Goal: Book appointment/travel/reservation

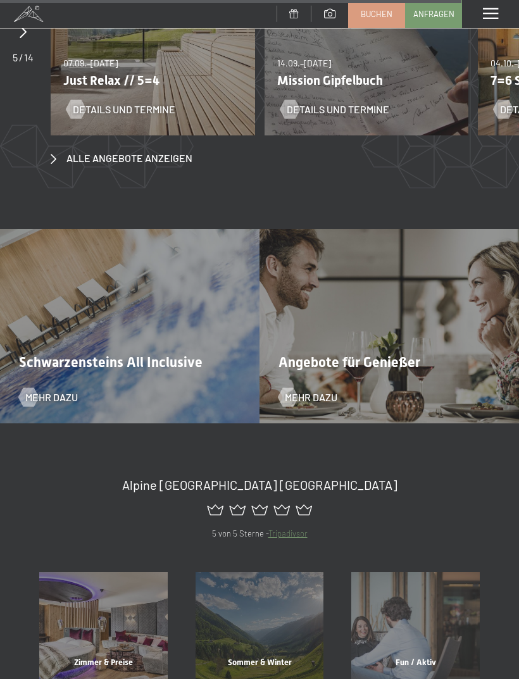
scroll to position [4255, 0]
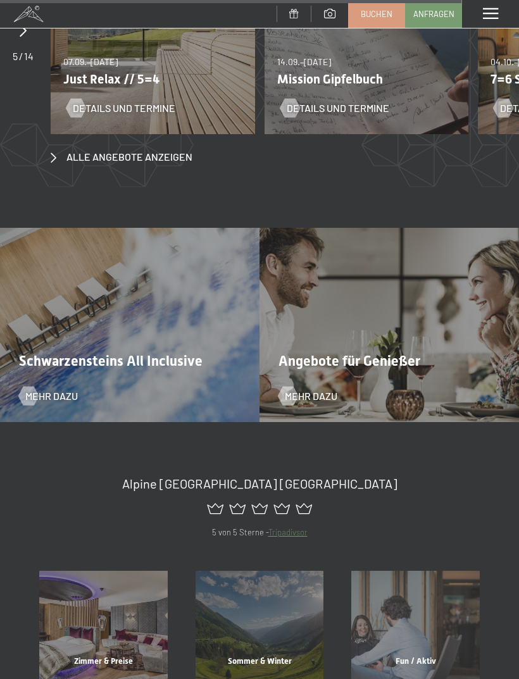
click at [135, 656] on div "Zimmer & Preise" at bounding box center [103, 677] width 156 height 43
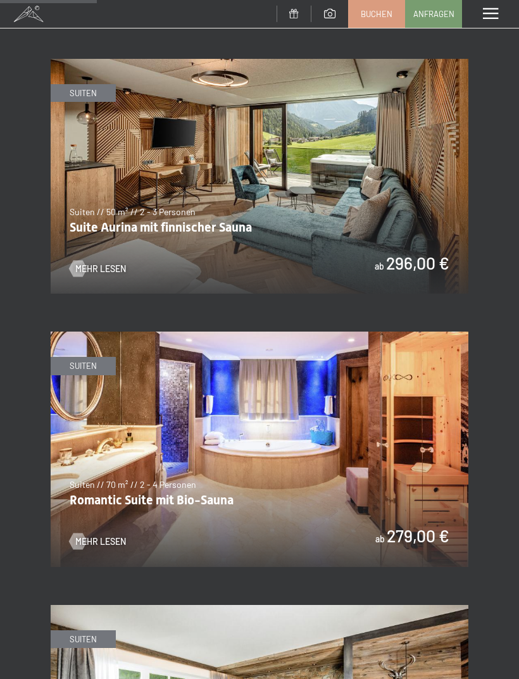
scroll to position [891, 0]
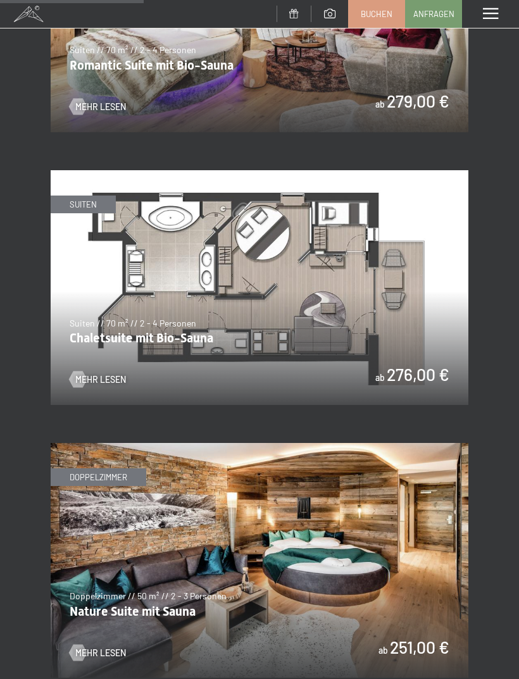
scroll to position [1328, 0]
click at [406, 341] on img at bounding box center [260, 288] width 418 height 235
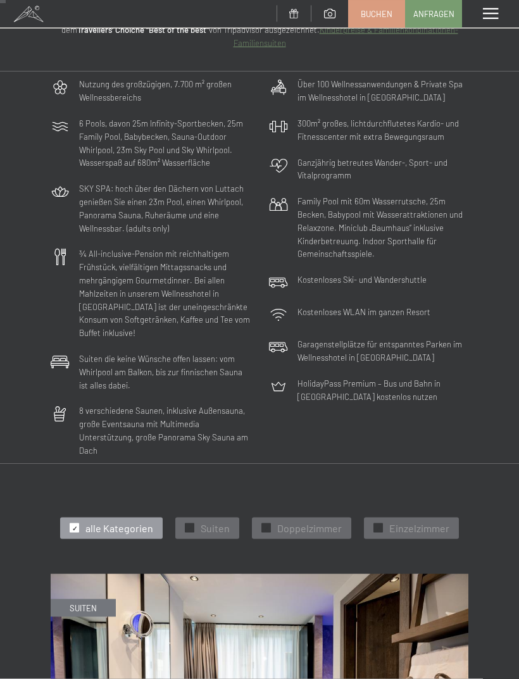
scroll to position [0, 0]
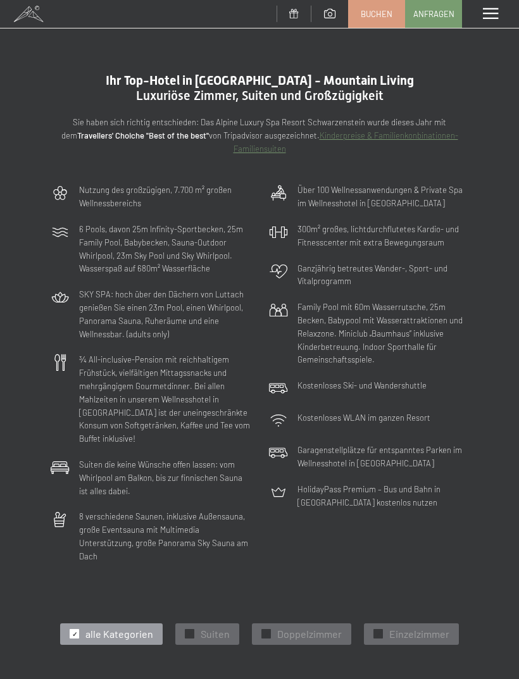
click at [490, 13] on span at bounding box center [490, 13] width 15 height 11
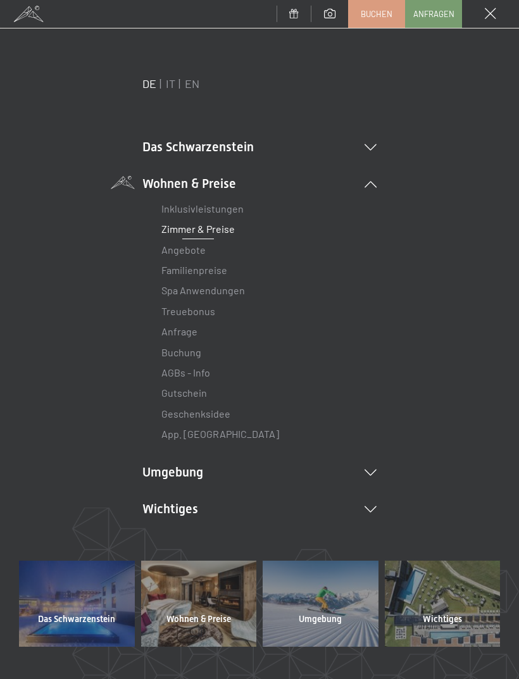
click at [226, 269] on link "Familienpreise" at bounding box center [194, 270] width 66 height 12
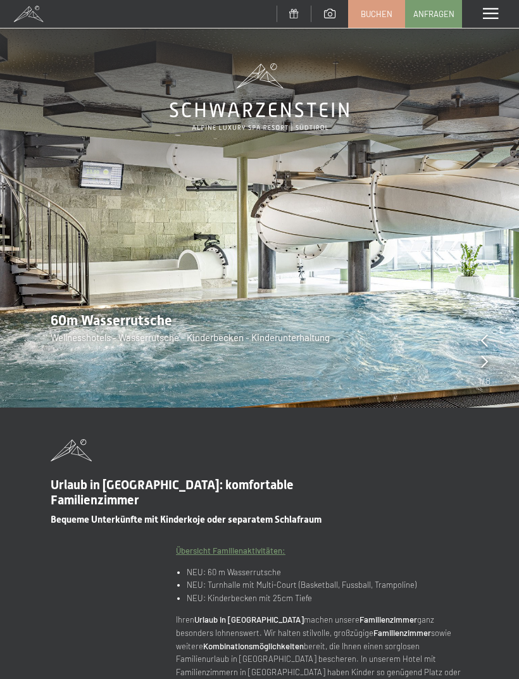
click at [483, 18] on span at bounding box center [490, 13] width 15 height 11
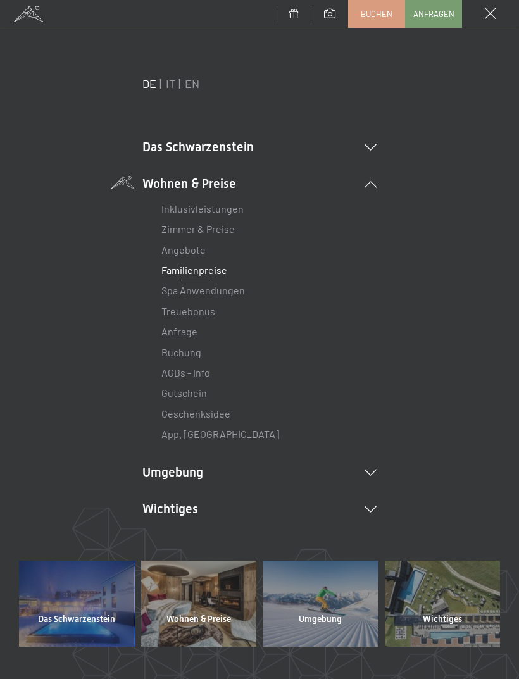
click at [215, 477] on li "Umgebung Das Ahrntal Ski & Winter Skifahren Skischule Wandern & Sommer Wandern …" at bounding box center [259, 472] width 234 height 18
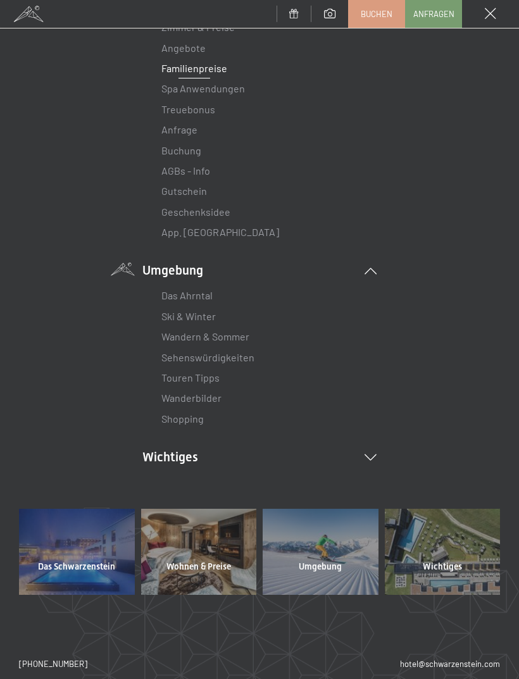
scroll to position [203, 0]
click at [109, 560] on span "Das Schwarzenstein" at bounding box center [76, 566] width 77 height 13
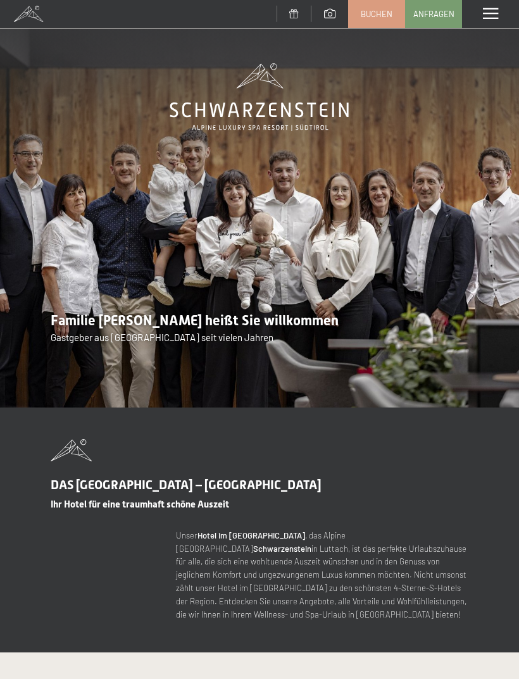
click at [490, 20] on div "Menü" at bounding box center [490, 14] width 57 height 28
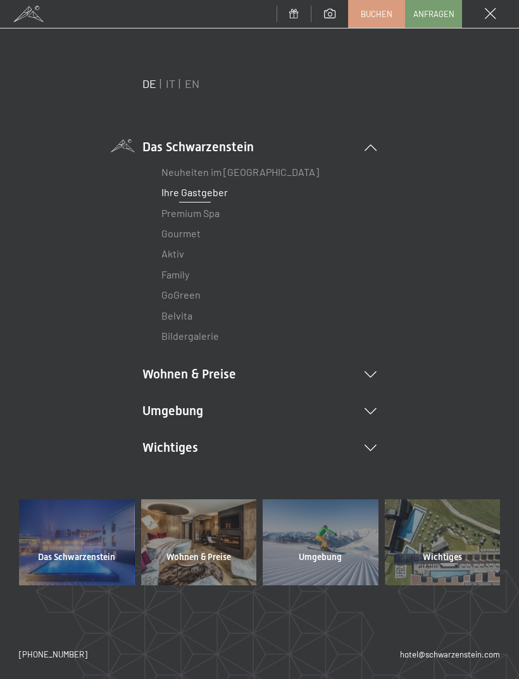
click at [215, 218] on link "Premium Spa" at bounding box center [190, 213] width 58 height 12
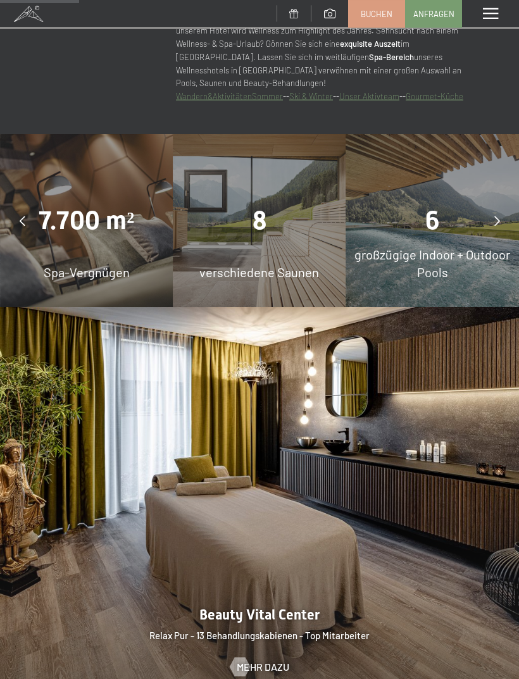
click at [504, 208] on div at bounding box center [497, 222] width 32 height 32
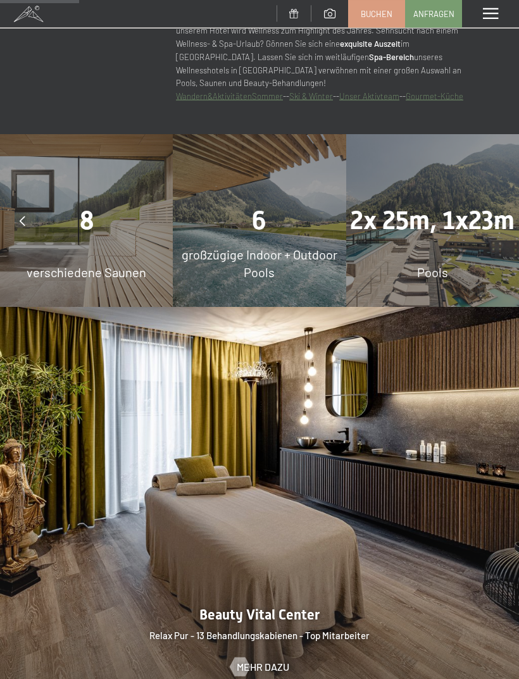
scroll to position [897, 0]
click at [498, 216] on icon at bounding box center [497, 221] width 6 height 10
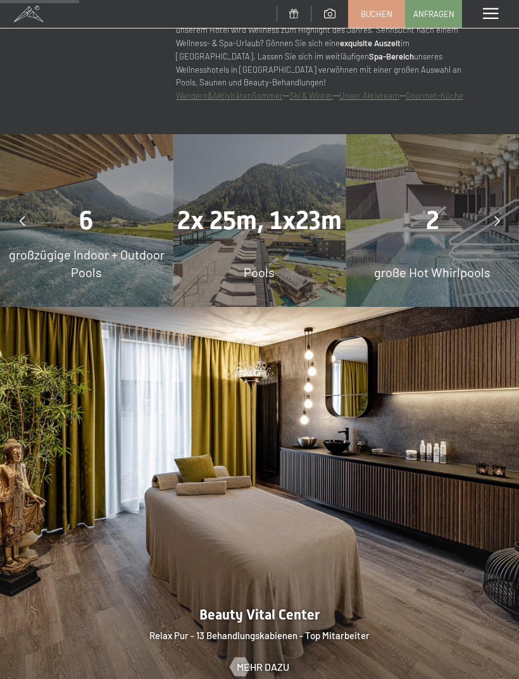
click at [496, 211] on div at bounding box center [497, 221] width 32 height 32
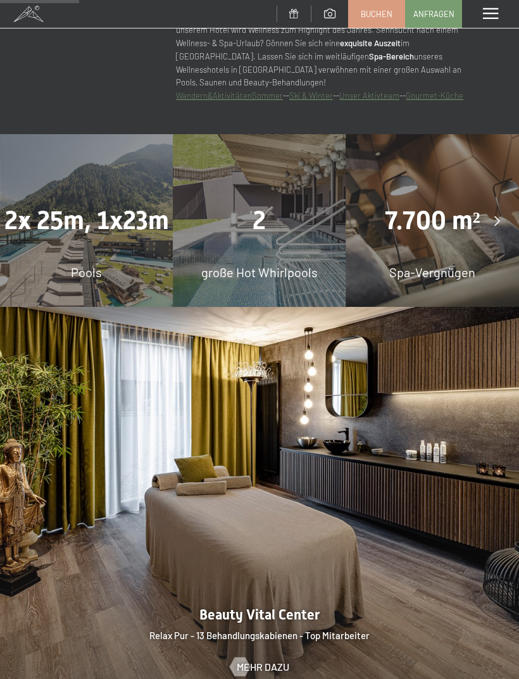
click at [488, 215] on div at bounding box center [497, 221] width 32 height 32
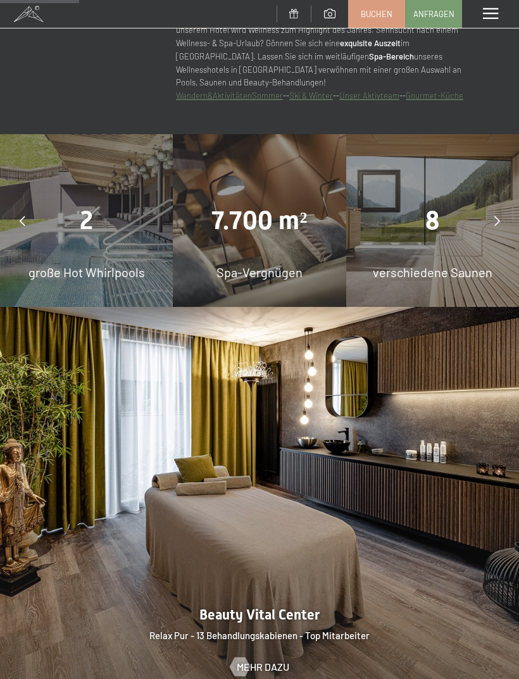
click at [496, 216] on icon at bounding box center [497, 221] width 6 height 10
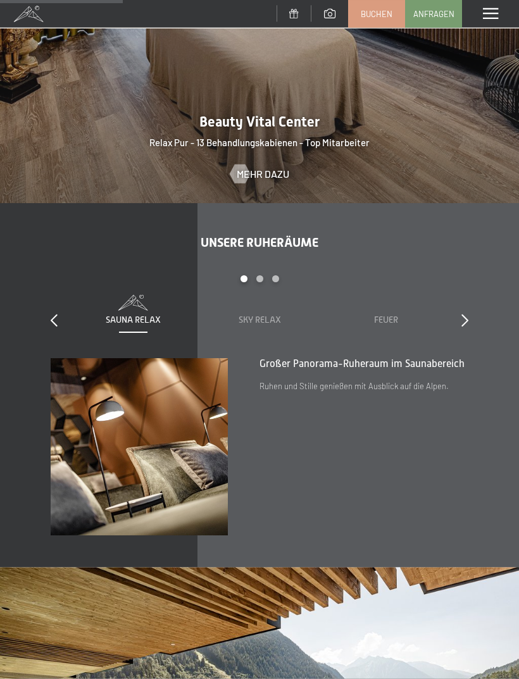
scroll to position [1390, 0]
click at [462, 317] on icon at bounding box center [464, 320] width 7 height 13
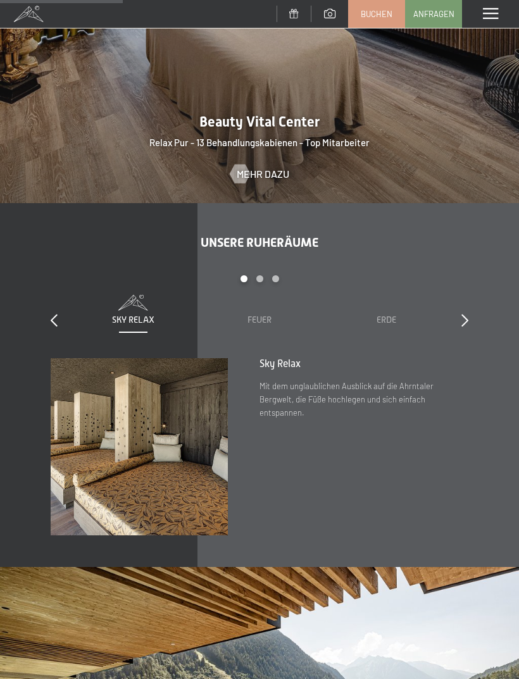
click at [448, 308] on div "Sauna Relax Sky Relax Feuer Erde Wasser Luft Wolke 7" at bounding box center [386, 311] width 886 height 32
click at [457, 317] on div "slide 2 to 4 of 7 Sauna Relax Sky Relax Feuer Erde Wasser Luft Wolke 7" at bounding box center [260, 316] width 418 height 83
click at [463, 317] on icon at bounding box center [464, 320] width 7 height 13
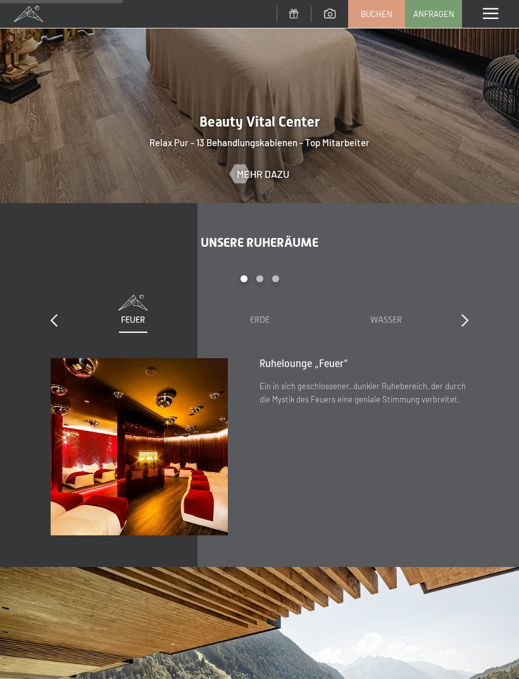
click at [462, 319] on icon at bounding box center [464, 320] width 7 height 13
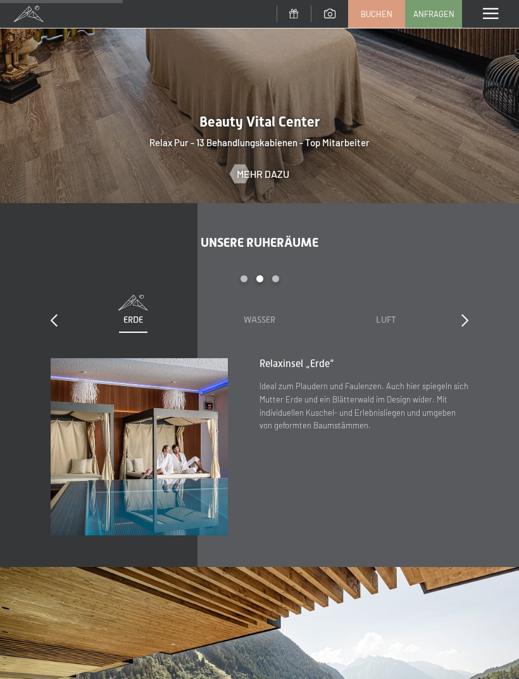
click at [56, 320] on icon at bounding box center [54, 320] width 7 height 13
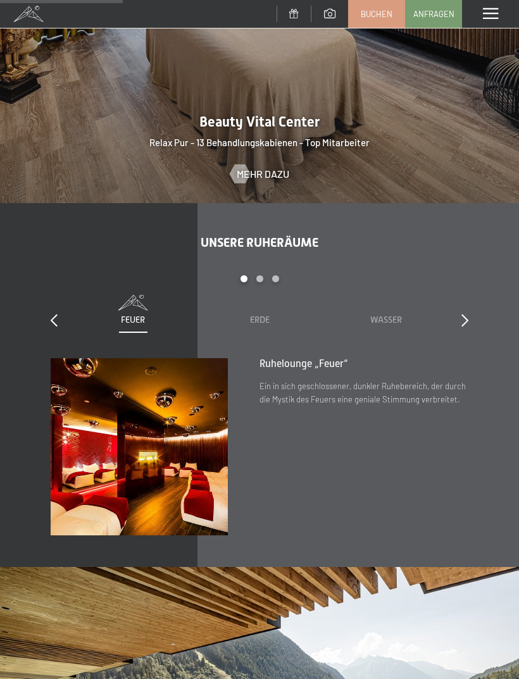
click at [482, 322] on div "Unsere Ruheräume slide 3 to 5 of 7 Sauna Relax Sky Relax Feuer Erde Wasser Luft…" at bounding box center [259, 385] width 519 height 301
click at [475, 319] on div "Unsere Ruheräume slide 3 to 5 of 7 Sauna Relax Sky Relax Feuer Erde Wasser Luft…" at bounding box center [259, 385] width 519 height 301
click at [466, 314] on icon at bounding box center [464, 320] width 7 height 13
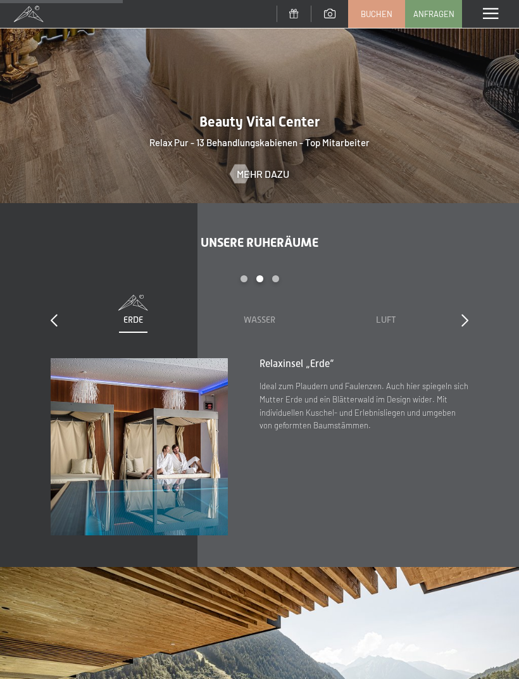
click at [467, 317] on icon at bounding box center [464, 320] width 7 height 13
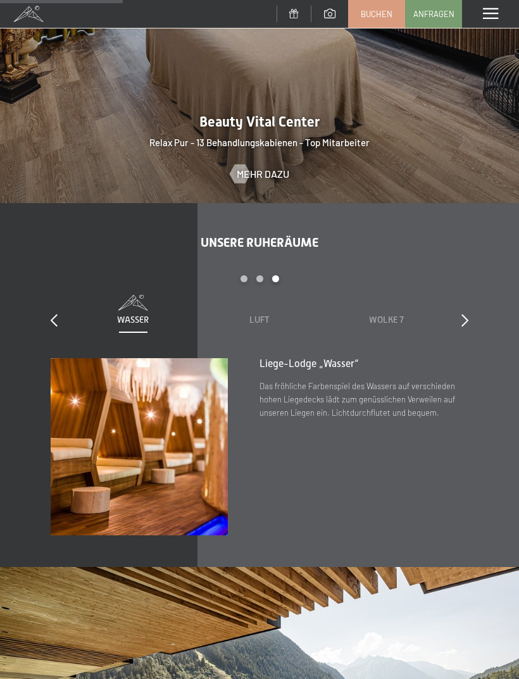
click at [468, 318] on icon at bounding box center [464, 320] width 7 height 13
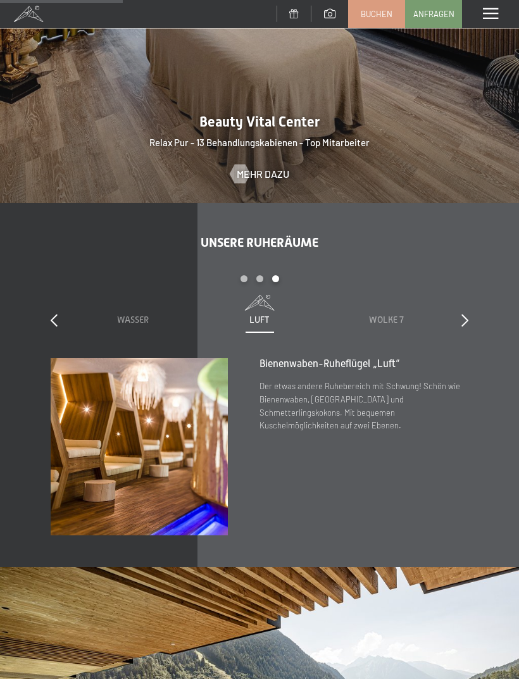
click at [468, 314] on icon at bounding box center [464, 320] width 7 height 13
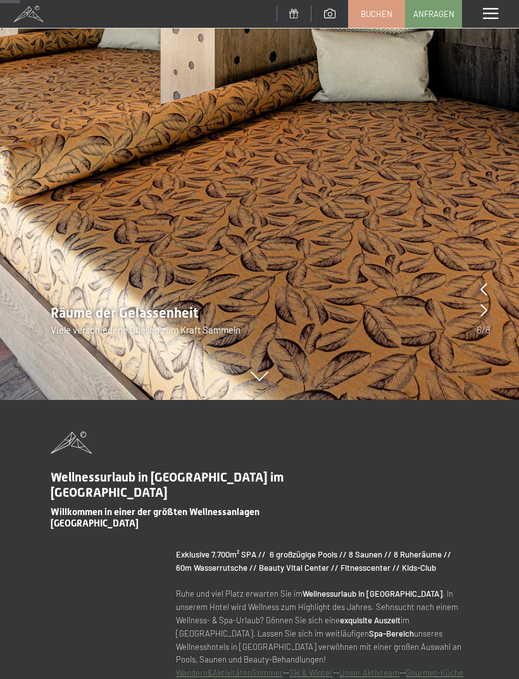
scroll to position [0, 0]
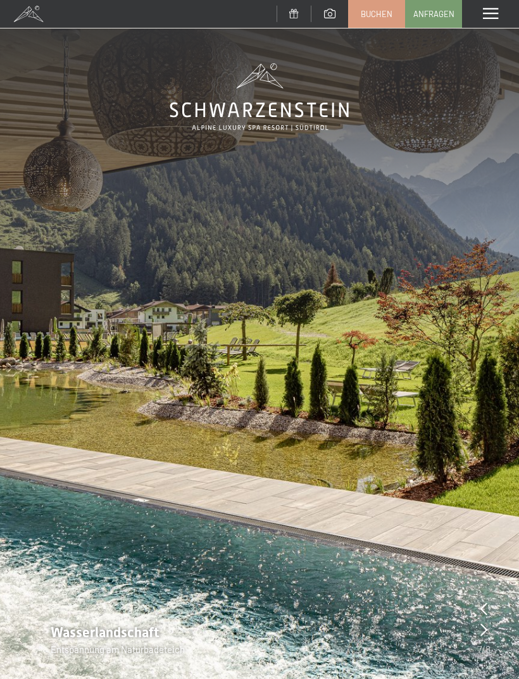
click at [428, 13] on span "Anfragen" at bounding box center [433, 13] width 41 height 11
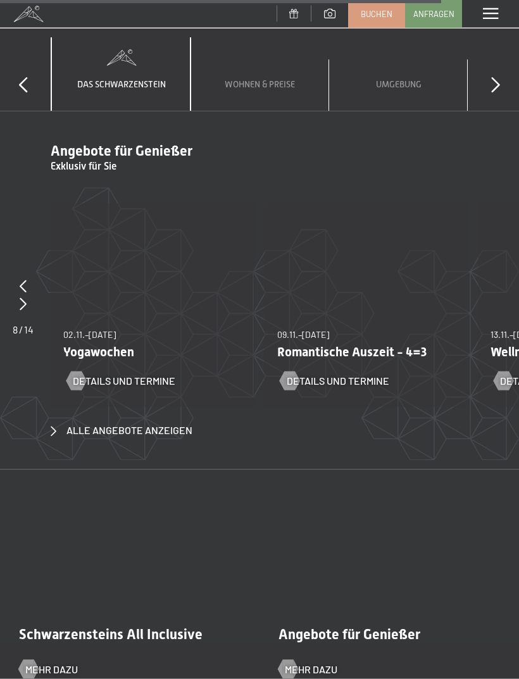
scroll to position [3983, 0]
click at [179, 423] on span "Alle Angebote anzeigen" at bounding box center [129, 430] width 126 height 14
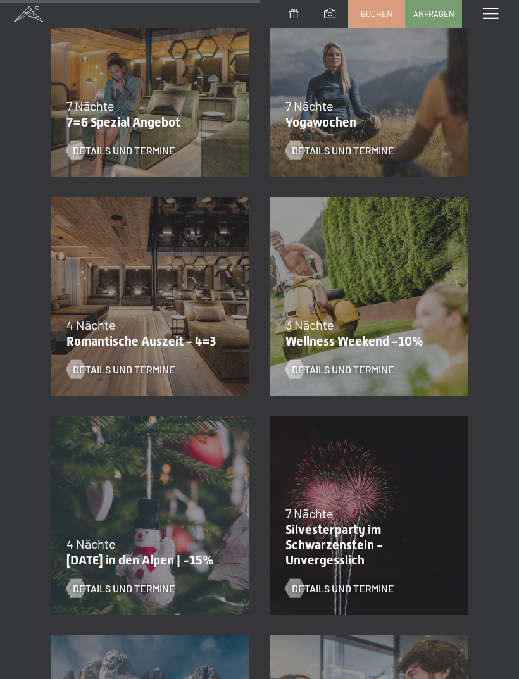
scroll to position [977, 0]
click at [166, 374] on span "Details und Termine" at bounding box center [124, 370] width 103 height 14
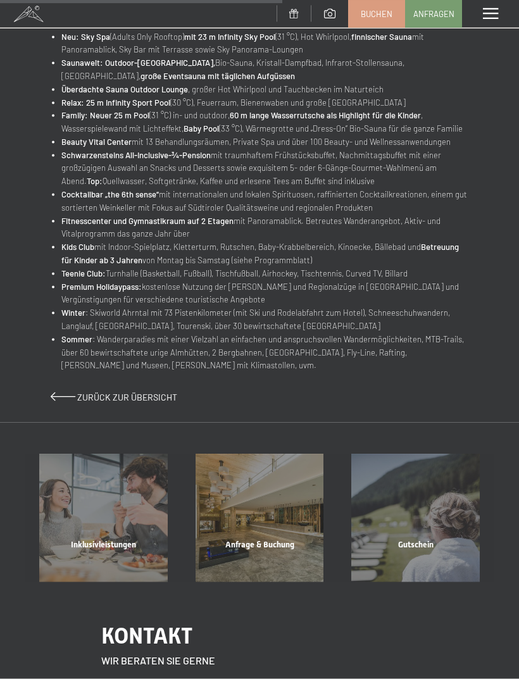
scroll to position [567, 0]
click at [53, 463] on div "Inklusivleistungen Mehr erfahren" at bounding box center [103, 518] width 156 height 129
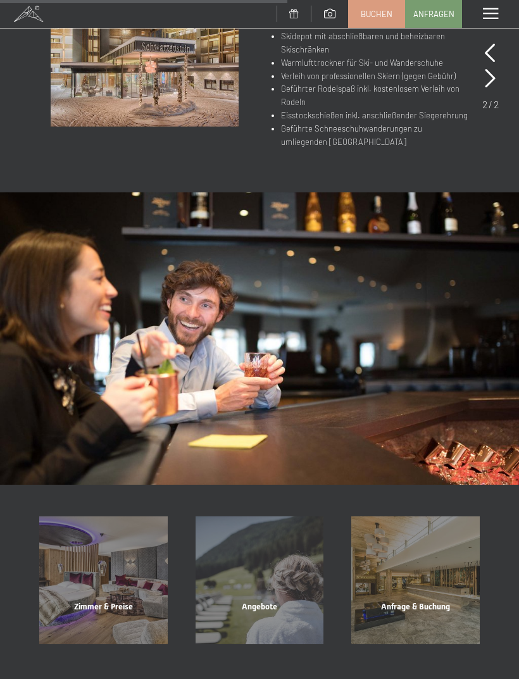
scroll to position [727, 0]
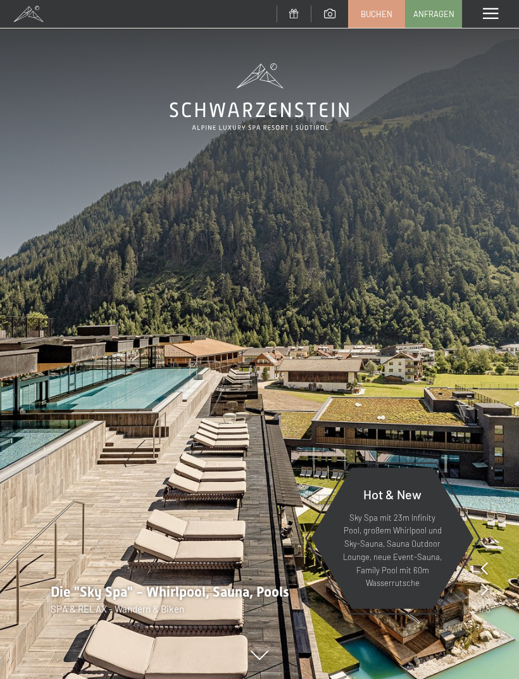
click at [277, 110] on icon at bounding box center [259, 97] width 179 height 68
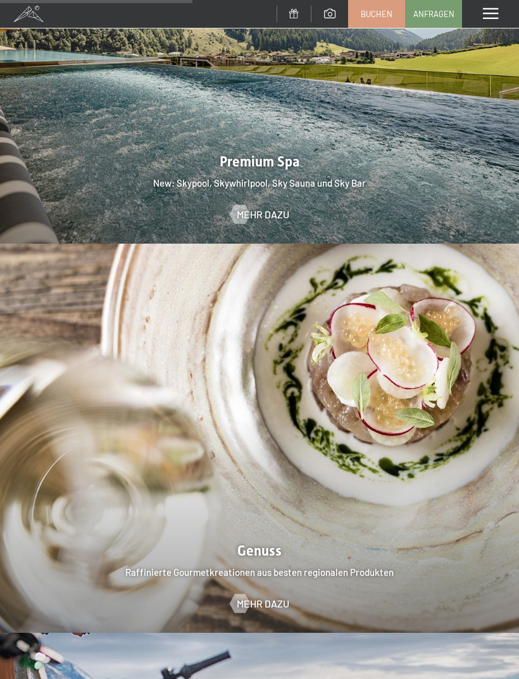
scroll to position [1751, 0]
